Goal: Task Accomplishment & Management: Use online tool/utility

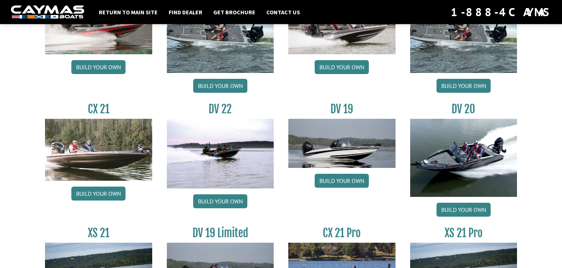
scroll to position [851, 0]
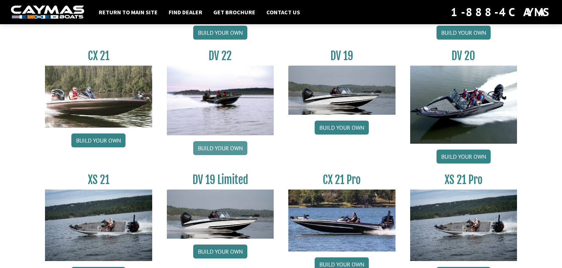
click at [218, 147] on link "Build your own" at bounding box center [220, 148] width 54 height 14
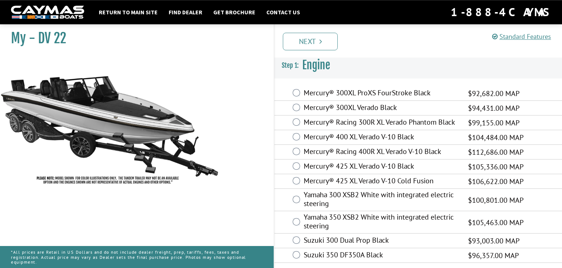
scroll to position [3, 0]
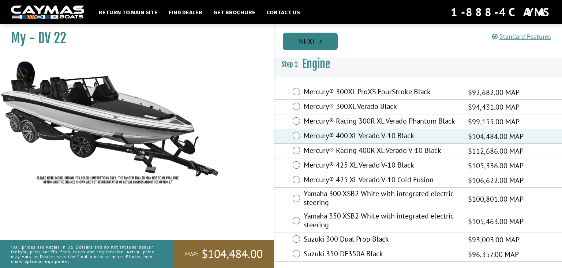
click at [311, 44] on link "Next" at bounding box center [310, 42] width 55 height 18
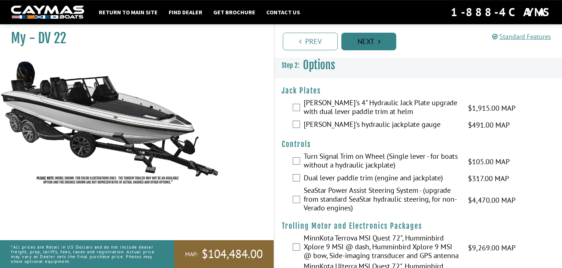
scroll to position [0, 0]
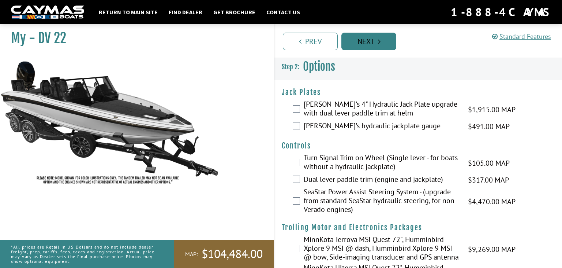
click at [362, 43] on link "Next" at bounding box center [369, 42] width 55 height 18
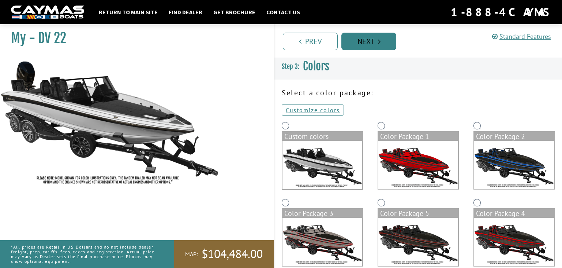
click at [362, 43] on link "Next" at bounding box center [369, 42] width 55 height 18
click at [367, 40] on link "Next" at bounding box center [369, 42] width 55 height 18
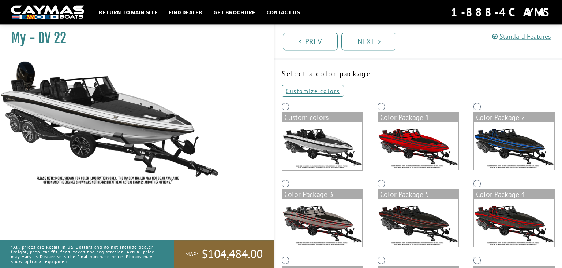
scroll to position [11, 0]
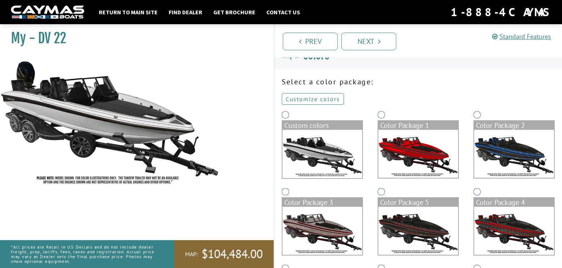
click at [311, 97] on link "Customize colors" at bounding box center [313, 99] width 62 height 12
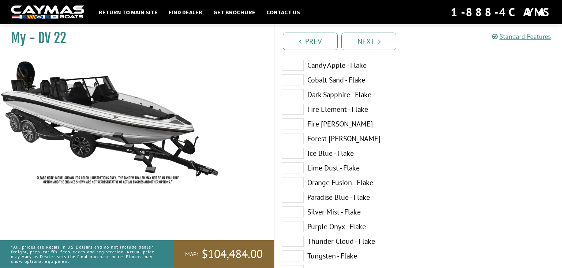
scroll to position [127, 0]
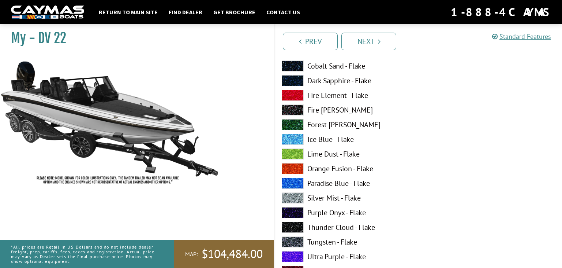
click at [298, 134] on span at bounding box center [293, 139] width 22 height 11
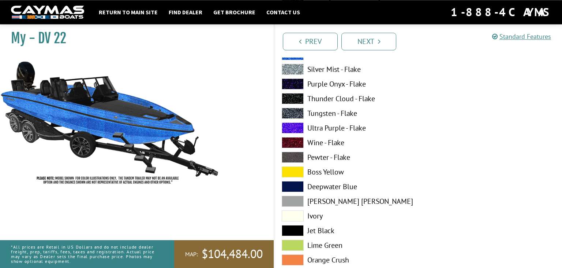
scroll to position [243, 0]
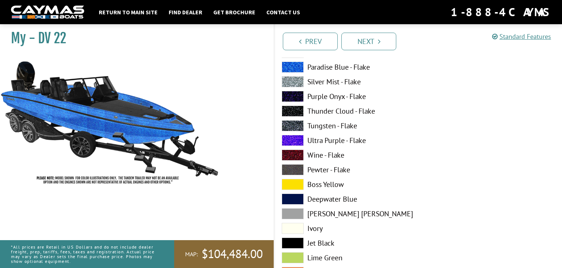
click at [298, 124] on span at bounding box center [293, 125] width 22 height 11
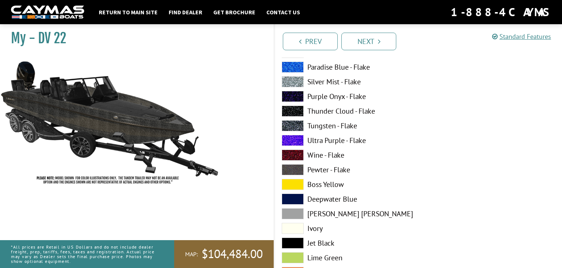
click at [297, 81] on span at bounding box center [293, 81] width 22 height 11
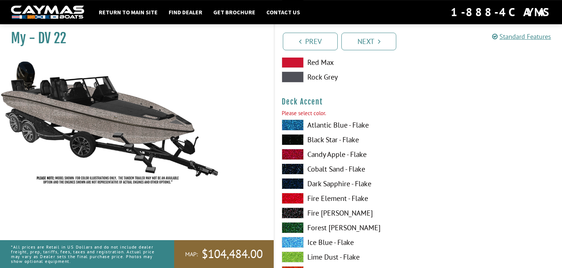
scroll to position [475, 0]
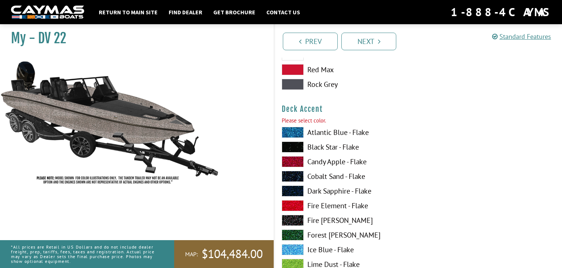
click at [291, 146] on span at bounding box center [293, 146] width 22 height 11
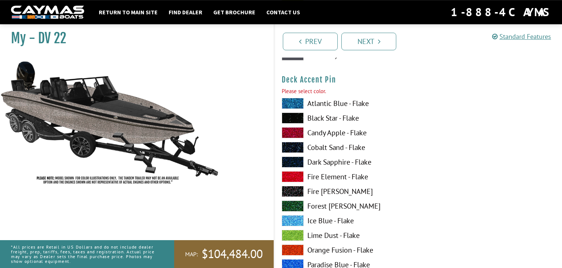
scroll to position [978, 0]
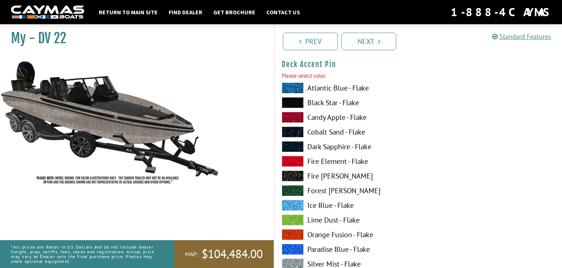
click at [313, 161] on label "Fire Element - Flake" at bounding box center [346, 161] width 129 height 11
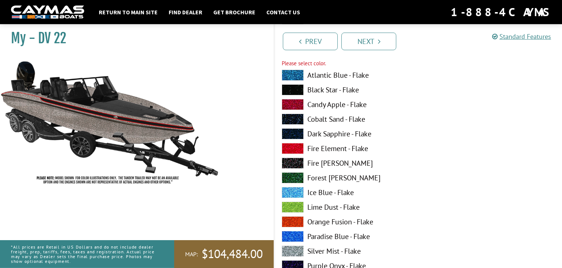
scroll to position [1287, 0]
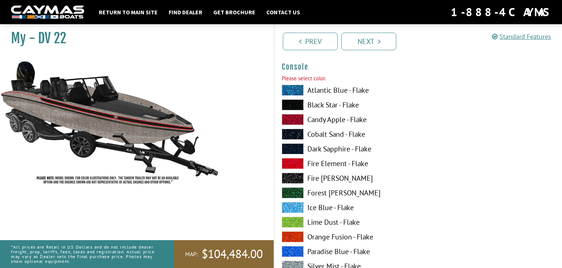
click at [313, 105] on label "Black Star - Flake" at bounding box center [346, 104] width 129 height 11
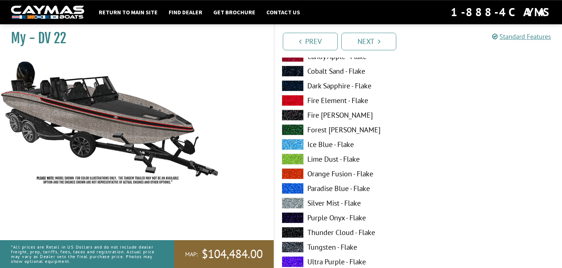
scroll to position [1364, 0]
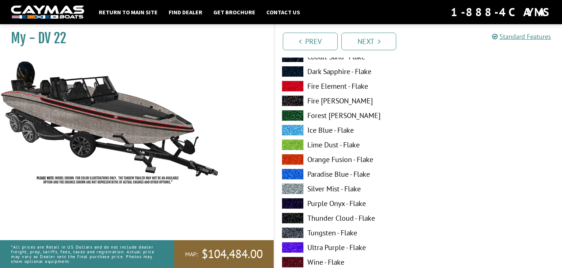
click at [334, 186] on label "Silver Mist - Flake" at bounding box center [346, 188] width 129 height 11
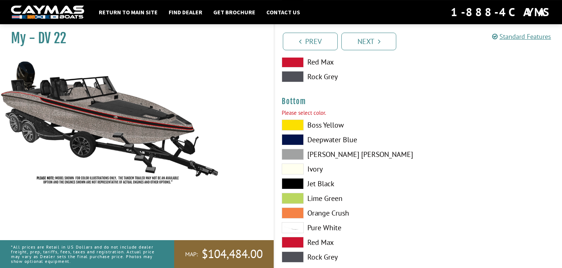
scroll to position [1712, 0]
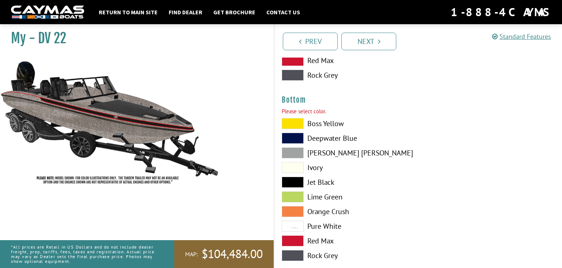
click at [299, 179] on span at bounding box center [293, 181] width 22 height 11
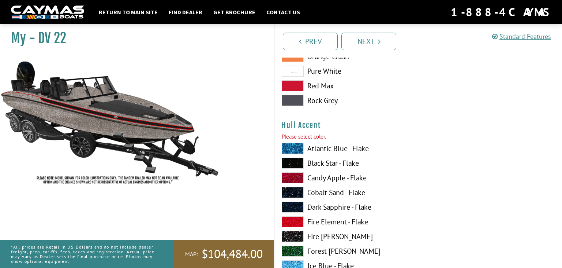
scroll to position [1905, 0]
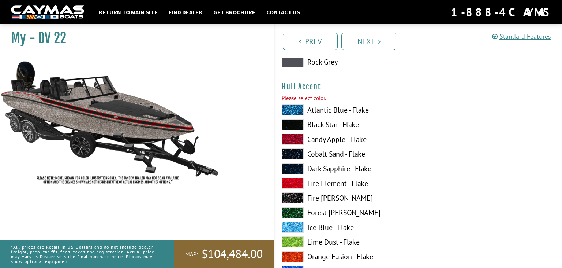
click at [326, 124] on label "Black Star - Flake" at bounding box center [346, 124] width 129 height 11
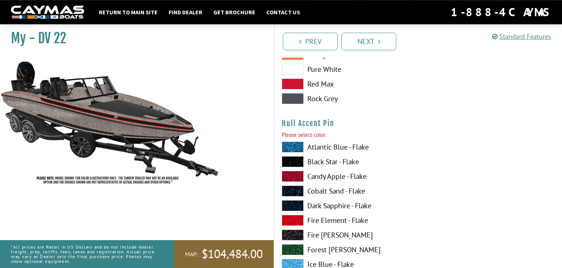
scroll to position [2370, 0]
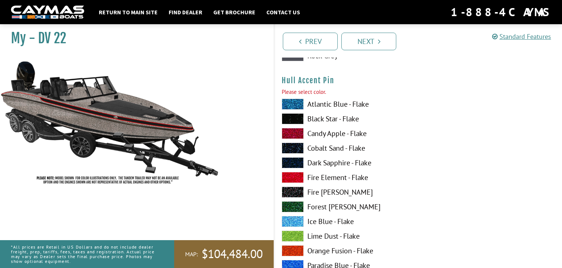
click at [324, 175] on label "Fire Element - Flake" at bounding box center [346, 177] width 129 height 11
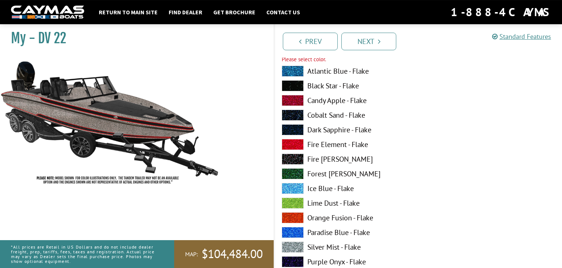
scroll to position [2718, 0]
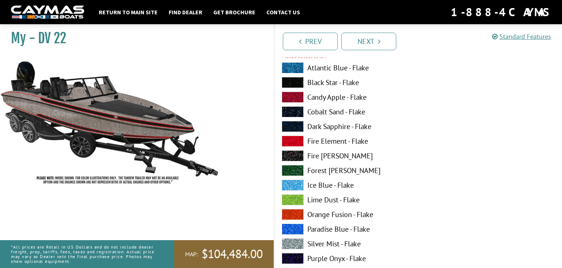
click at [325, 82] on label "Black Star - Flake" at bounding box center [346, 82] width 129 height 11
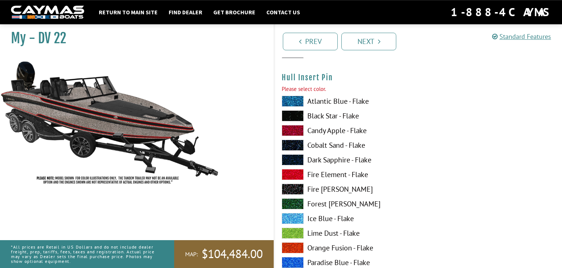
scroll to position [3143, 0]
click at [317, 173] on label "Fire Element - Flake" at bounding box center [346, 173] width 129 height 11
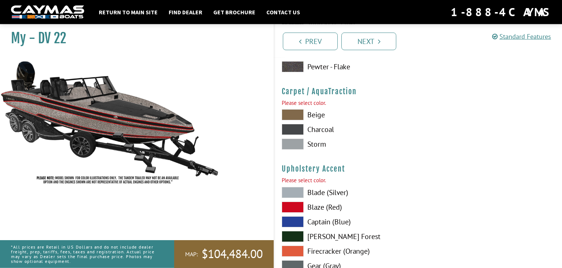
scroll to position [3452, 0]
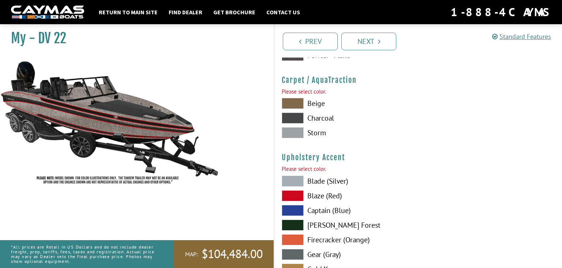
click at [292, 131] on span at bounding box center [293, 132] width 22 height 11
click at [290, 116] on span at bounding box center [293, 117] width 22 height 11
click at [291, 131] on span at bounding box center [293, 132] width 22 height 11
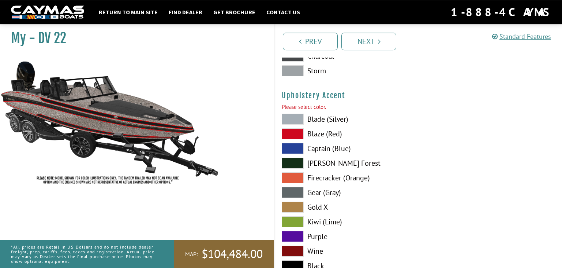
scroll to position [3530, 0]
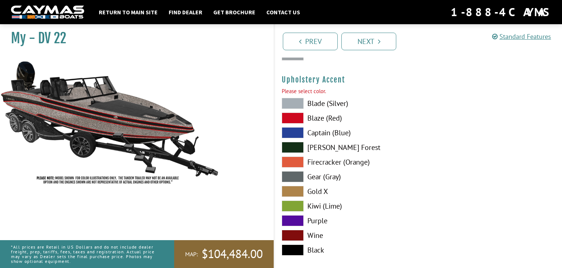
click at [291, 98] on span at bounding box center [293, 103] width 22 height 11
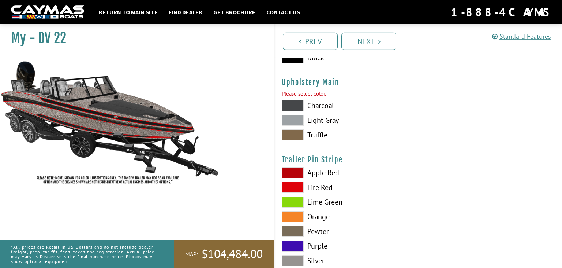
scroll to position [3723, 0]
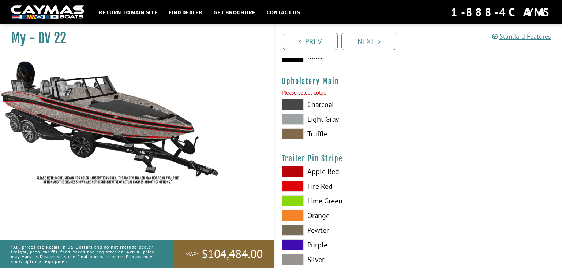
click at [292, 102] on span at bounding box center [293, 104] width 22 height 11
click at [292, 118] on span at bounding box center [293, 119] width 22 height 11
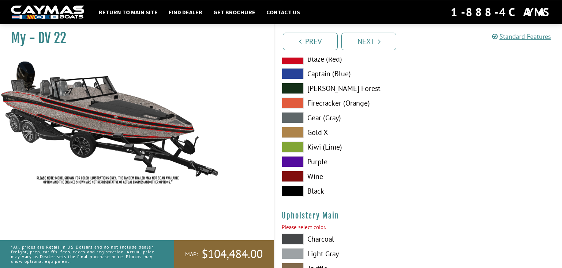
scroll to position [3568, 0]
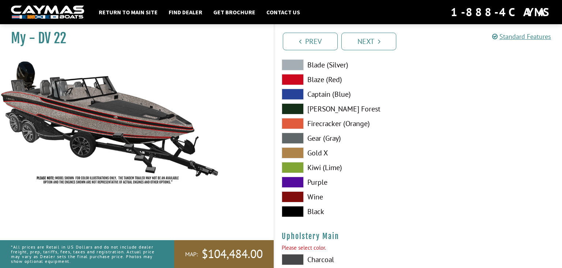
click at [290, 207] on span at bounding box center [293, 211] width 22 height 11
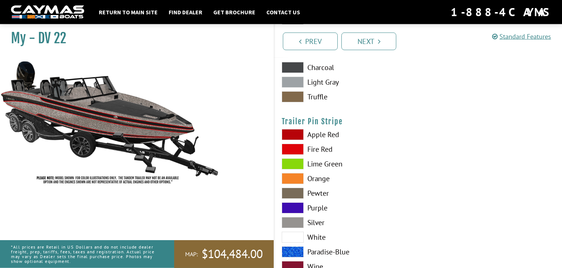
scroll to position [3761, 0]
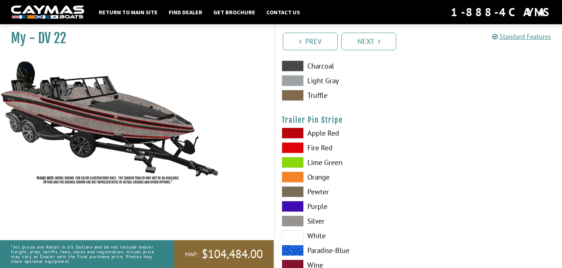
click at [294, 146] on span at bounding box center [293, 147] width 22 height 11
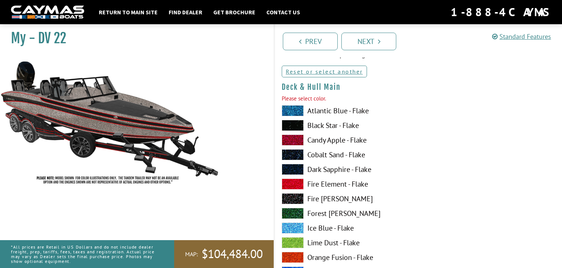
scroll to position [77, 0]
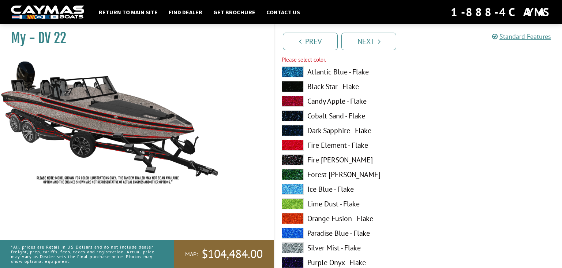
click at [322, 84] on label "Black Star - Flake" at bounding box center [346, 86] width 129 height 11
click at [320, 88] on label "Black Star - Flake" at bounding box center [346, 86] width 129 height 11
click at [300, 84] on span at bounding box center [293, 86] width 22 height 11
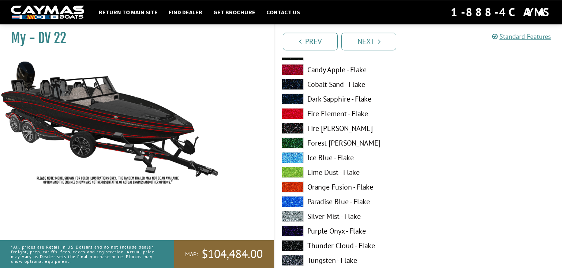
scroll to position [580, 0]
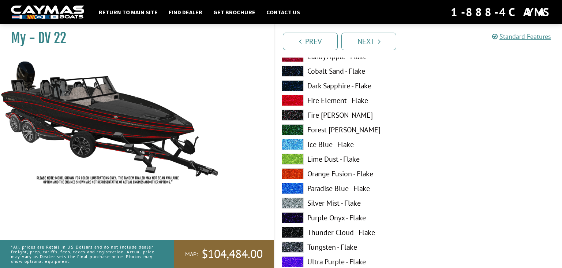
click at [298, 203] on span at bounding box center [293, 202] width 22 height 11
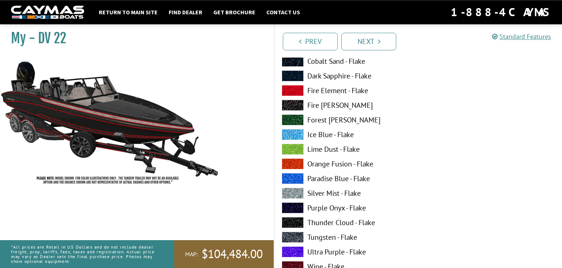
scroll to position [2011, 0]
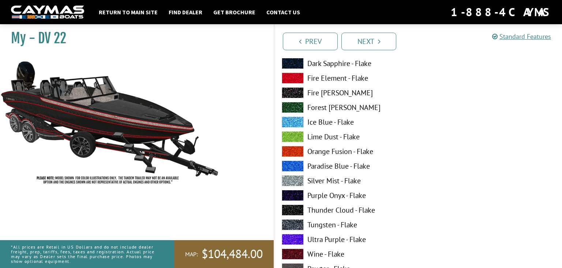
click at [294, 178] on span at bounding box center [293, 180] width 22 height 11
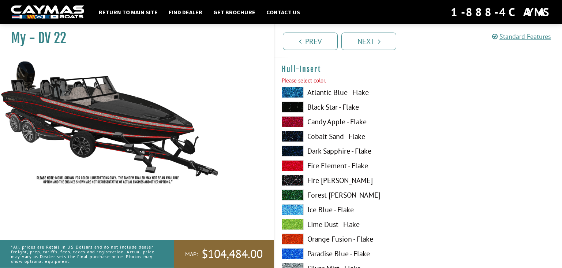
scroll to position [2707, 0]
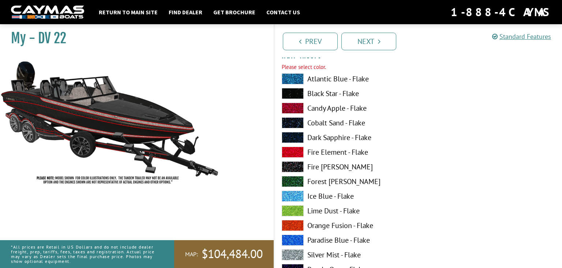
click at [294, 252] on span at bounding box center [293, 254] width 22 height 11
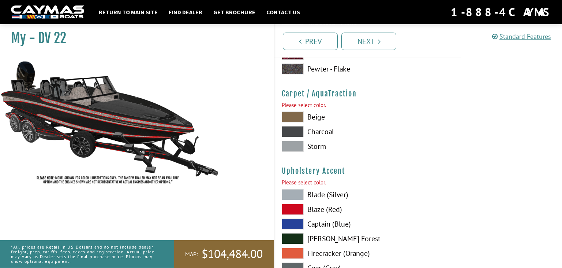
scroll to position [3441, 0]
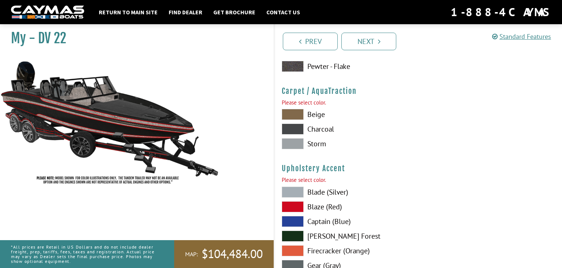
click at [293, 143] on span at bounding box center [293, 143] width 22 height 11
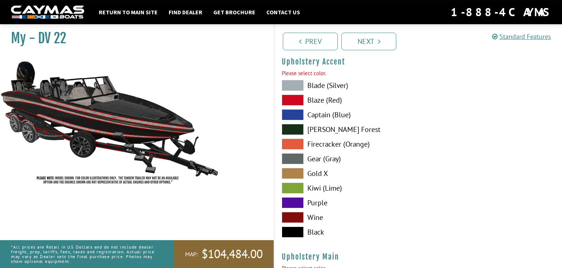
scroll to position [3518, 0]
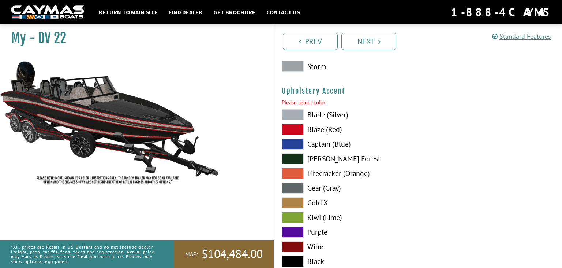
click at [292, 129] on span at bounding box center [293, 129] width 22 height 11
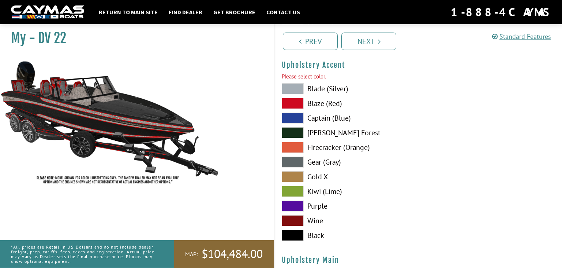
scroll to position [3557, 0]
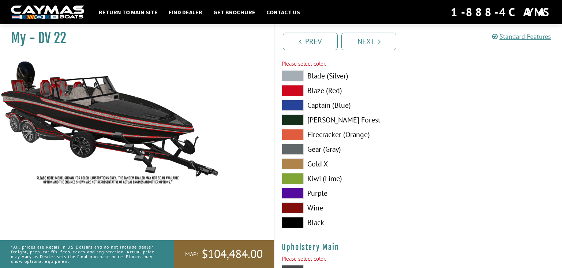
click at [297, 120] on span at bounding box center [293, 119] width 22 height 11
click at [300, 146] on span at bounding box center [293, 149] width 22 height 11
click at [299, 220] on span at bounding box center [293, 222] width 22 height 11
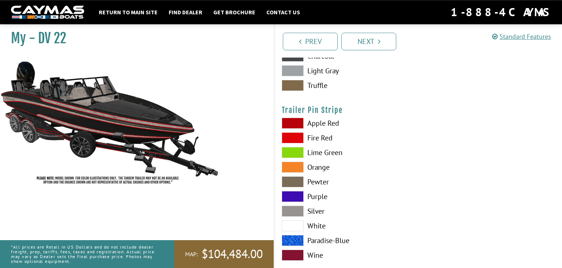
scroll to position [3784, 0]
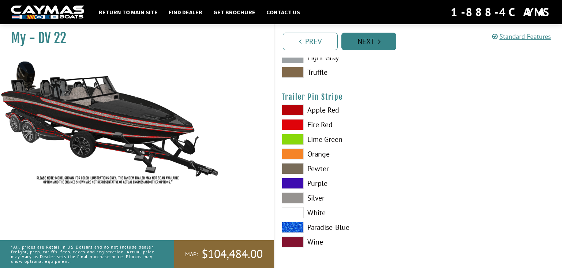
click at [375, 43] on link "Next" at bounding box center [369, 42] width 55 height 18
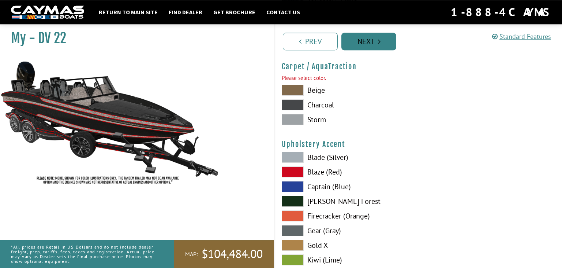
scroll to position [3371, 0]
click at [290, 119] on span at bounding box center [293, 119] width 22 height 11
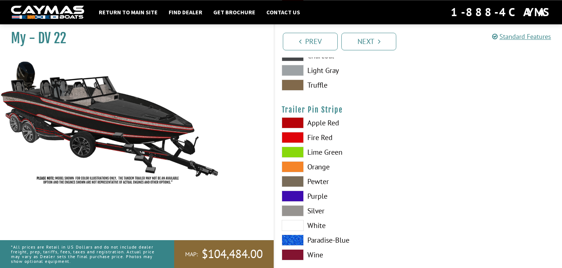
scroll to position [3670, 0]
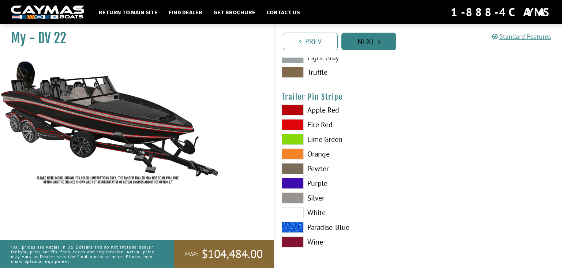
click at [372, 40] on link "Next" at bounding box center [369, 42] width 55 height 18
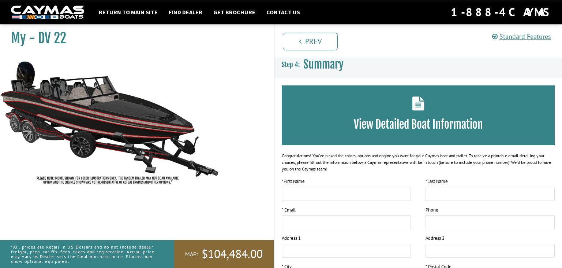
scroll to position [0, 0]
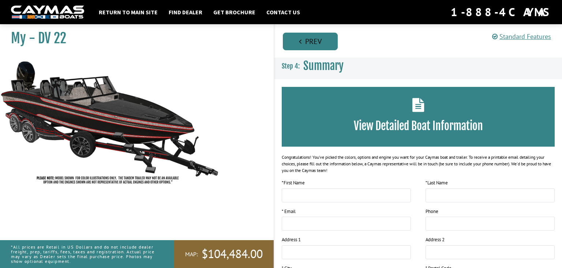
click at [321, 40] on link "Prev" at bounding box center [310, 42] width 55 height 18
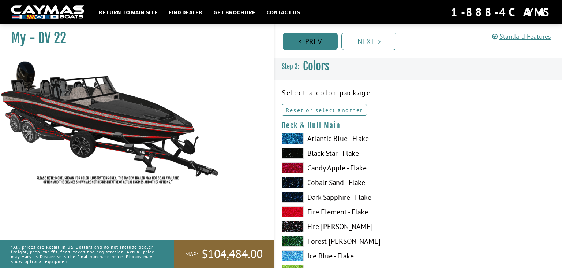
click at [321, 40] on link "Prev" at bounding box center [310, 42] width 55 height 18
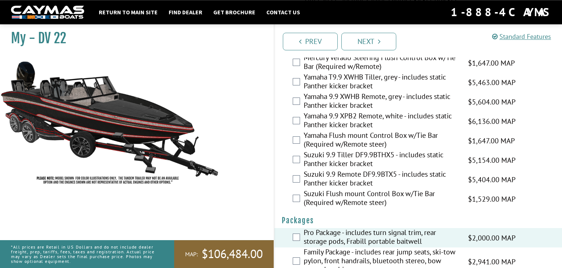
scroll to position [1939, 0]
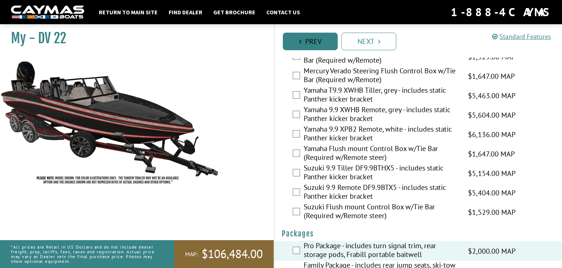
click at [313, 41] on link "Prev" at bounding box center [310, 42] width 55 height 18
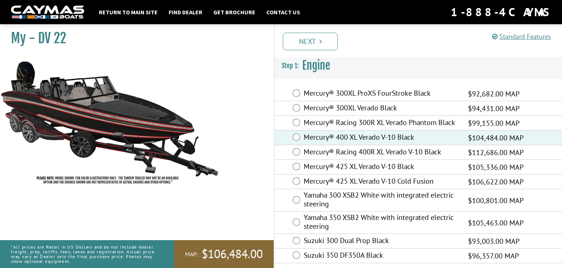
scroll to position [3, 0]
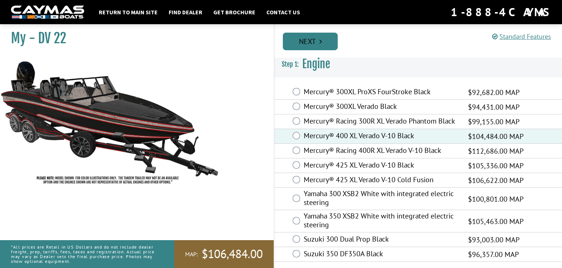
click at [324, 45] on link "Next" at bounding box center [310, 42] width 55 height 18
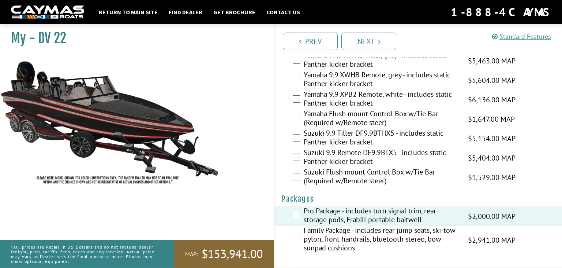
scroll to position [1978, 0]
click at [359, 40] on link "Next" at bounding box center [369, 42] width 55 height 18
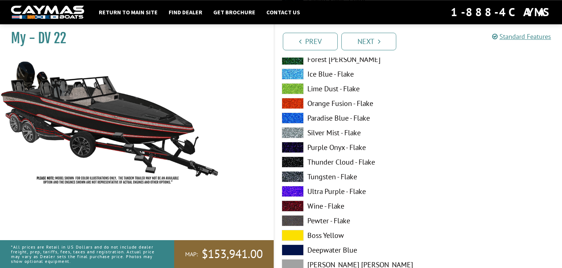
scroll to position [193, 0]
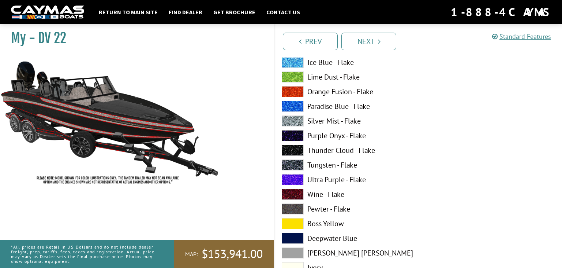
click at [294, 123] on span at bounding box center [293, 120] width 22 height 11
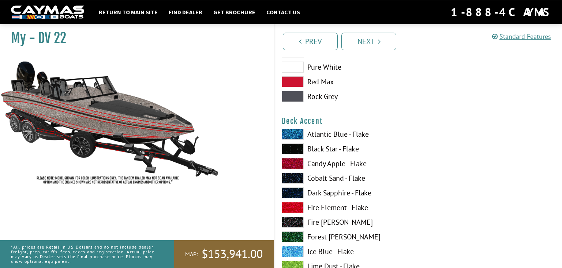
scroll to position [464, 0]
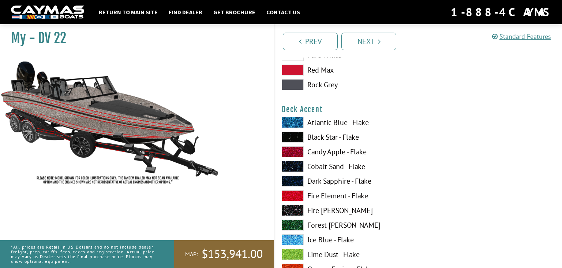
click at [291, 134] on span at bounding box center [293, 136] width 22 height 11
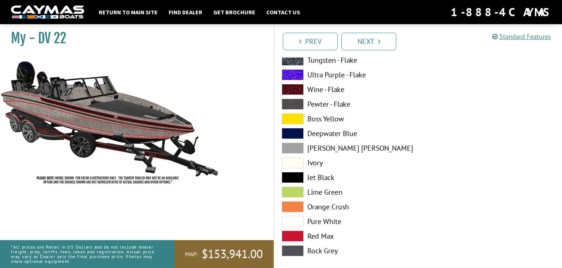
scroll to position [1508, 0]
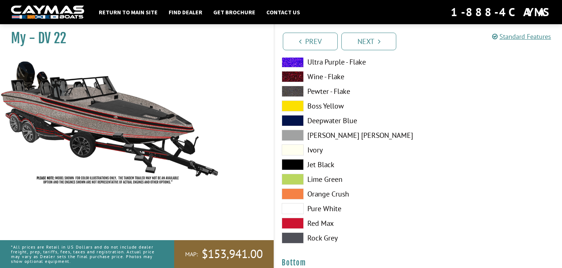
click at [298, 135] on span at bounding box center [293, 135] width 22 height 11
click at [300, 221] on span at bounding box center [293, 222] width 22 height 11
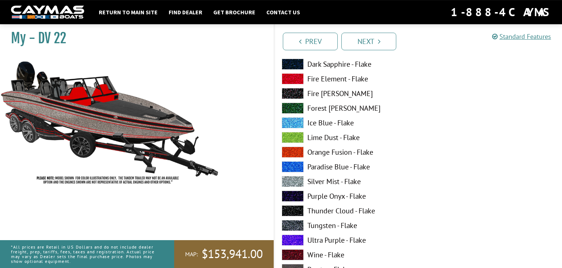
scroll to position [1314, 0]
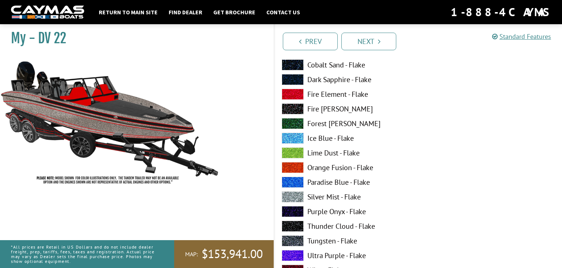
click at [297, 94] on span at bounding box center [293, 94] width 22 height 11
click at [297, 193] on span at bounding box center [293, 196] width 22 height 11
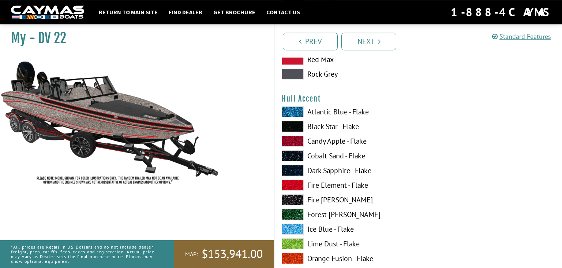
scroll to position [1856, 0]
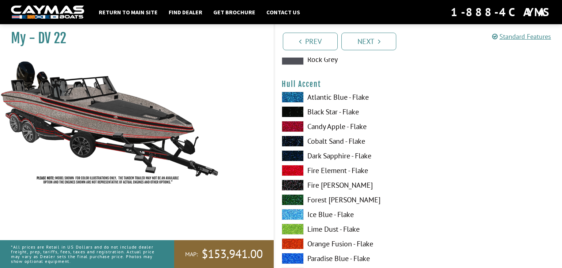
click at [297, 111] on span at bounding box center [293, 111] width 22 height 11
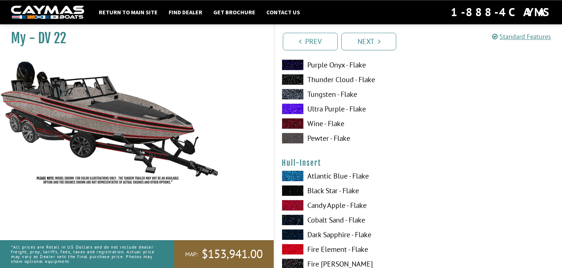
scroll to position [2590, 0]
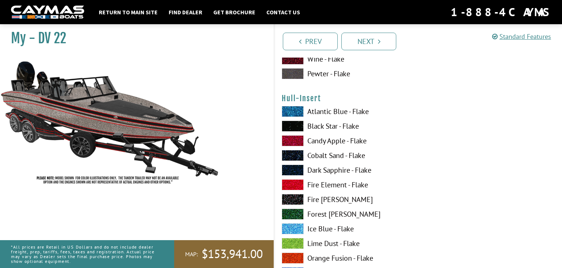
click at [301, 124] on span at bounding box center [293, 125] width 22 height 11
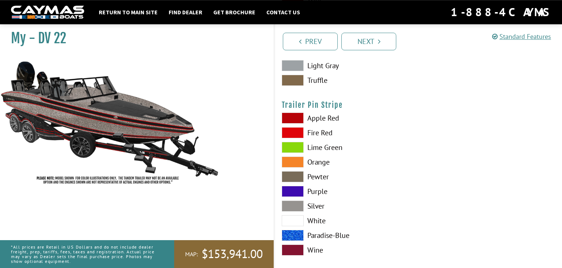
scroll to position [3659, 0]
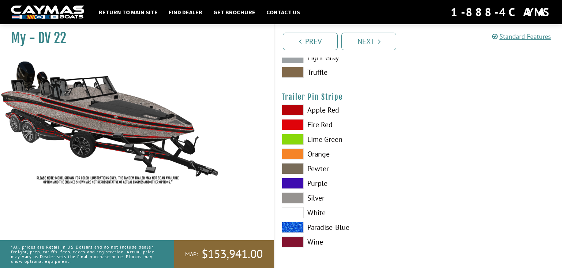
click at [297, 109] on span at bounding box center [293, 109] width 22 height 11
click at [298, 120] on span at bounding box center [293, 124] width 22 height 11
click at [300, 223] on span at bounding box center [293, 227] width 22 height 11
click at [301, 238] on span at bounding box center [293, 241] width 22 height 11
click at [289, 124] on span at bounding box center [293, 124] width 22 height 11
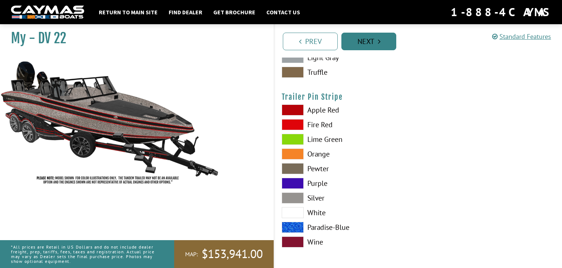
click at [367, 41] on link "Next" at bounding box center [369, 42] width 55 height 18
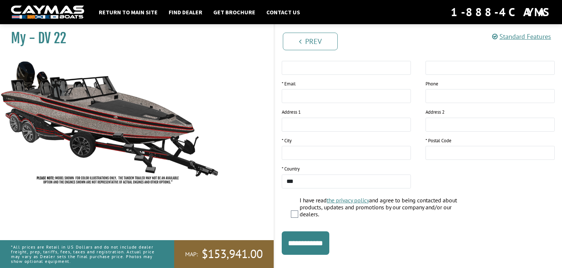
scroll to position [139, 0]
